Goal: Information Seeking & Learning: Learn about a topic

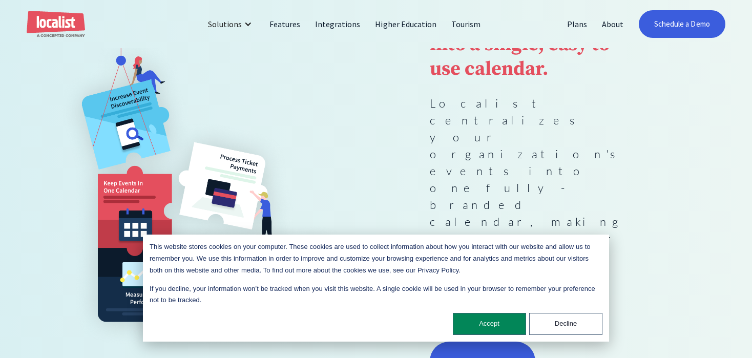
scroll to position [158, 0]
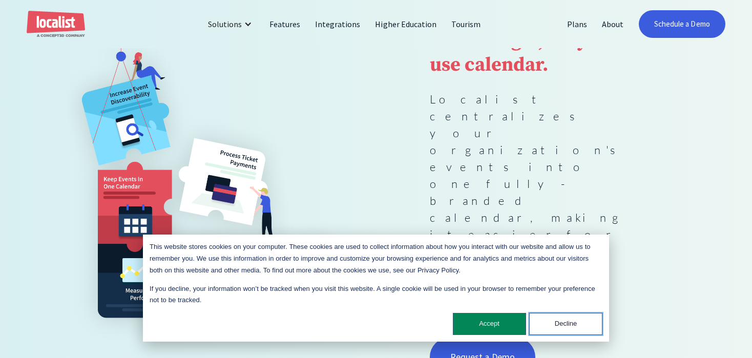
click at [544, 324] on button "Decline" at bounding box center [565, 324] width 73 height 22
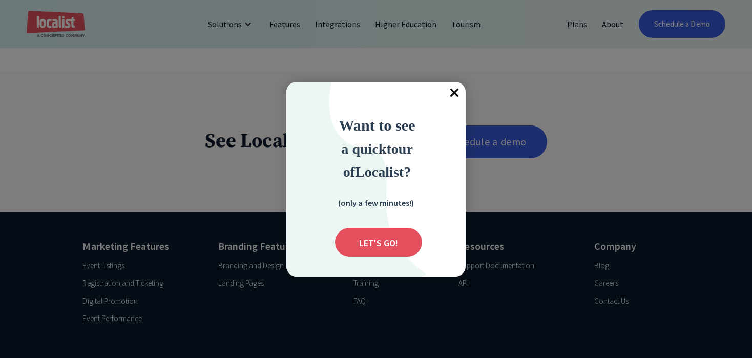
scroll to position [1699, 0]
click at [454, 98] on span "×" at bounding box center [454, 93] width 23 height 23
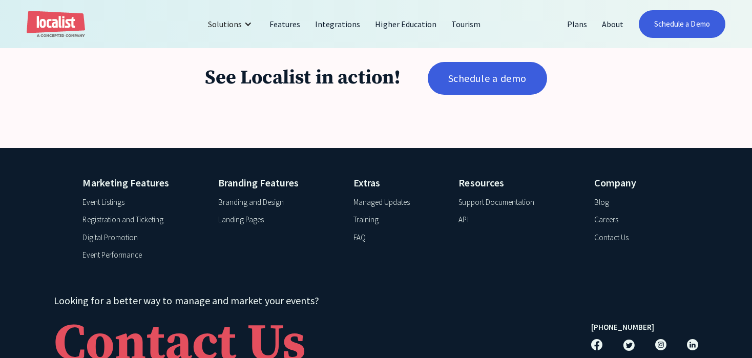
scroll to position [1767, 0]
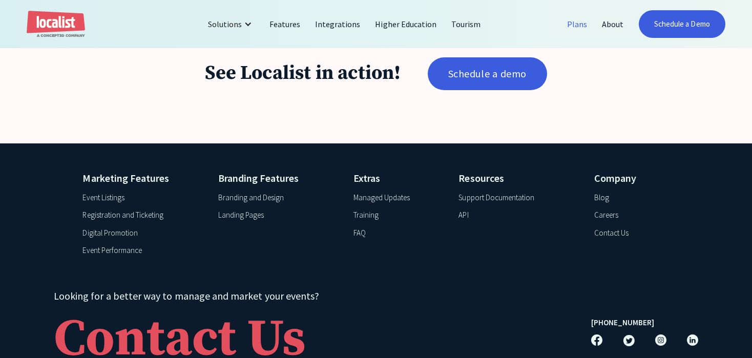
click at [570, 33] on link "Plans" at bounding box center [577, 24] width 35 height 25
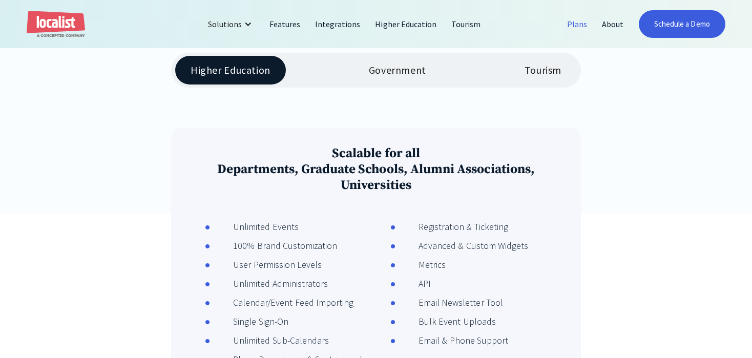
scroll to position [238, 0]
click at [523, 67] on link "Tourism" at bounding box center [543, 69] width 68 height 29
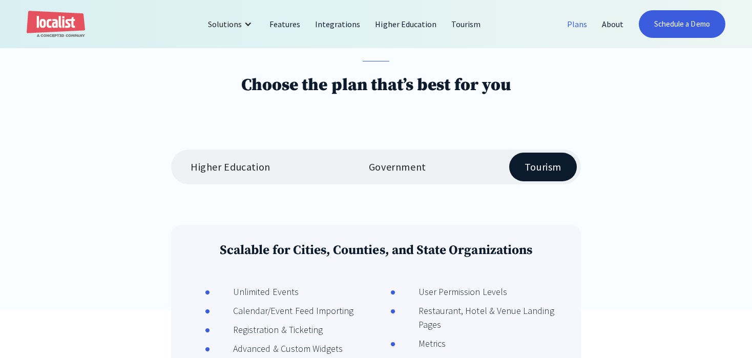
scroll to position [0, 0]
